Goal: Task Accomplishment & Management: Manage account settings

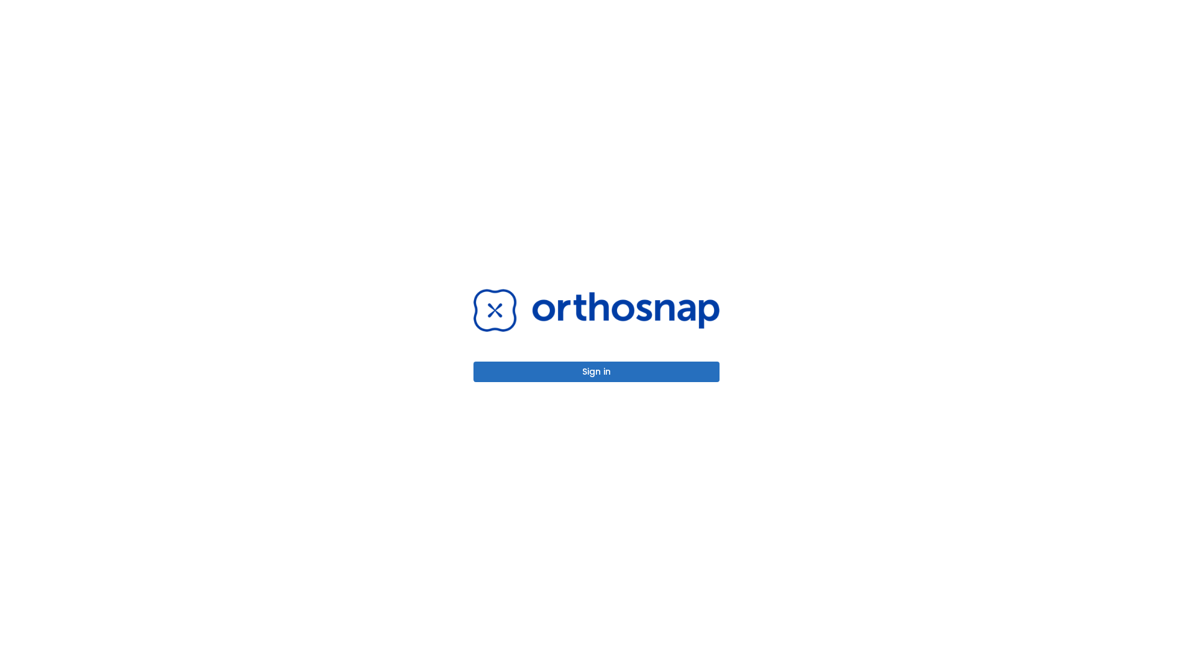
click at [597, 372] on button "Sign in" at bounding box center [596, 372] width 246 height 21
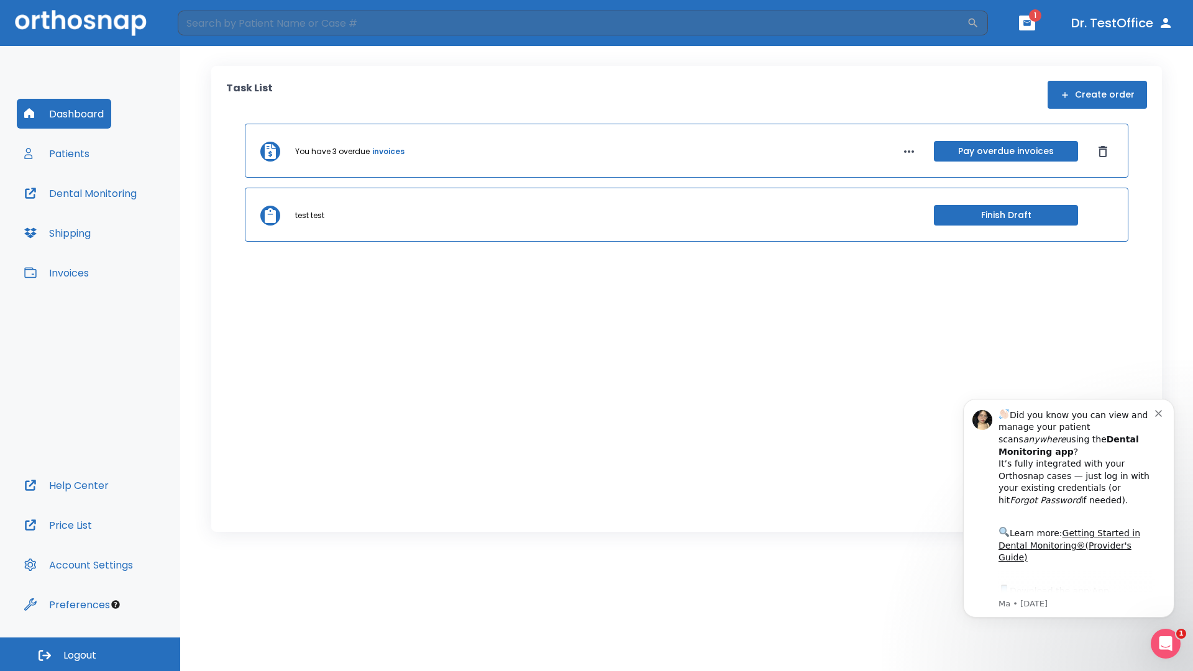
click at [90, 654] on span "Logout" at bounding box center [79, 656] width 33 height 14
